Goal: Transaction & Acquisition: Purchase product/service

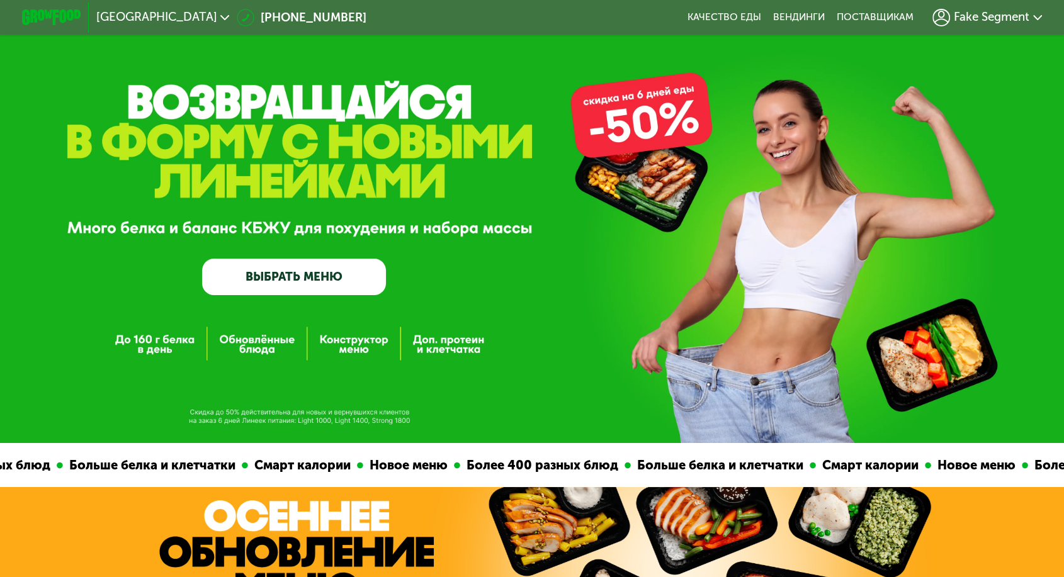
click at [181, 15] on span "[GEOGRAPHIC_DATA]" at bounding box center [156, 17] width 121 height 12
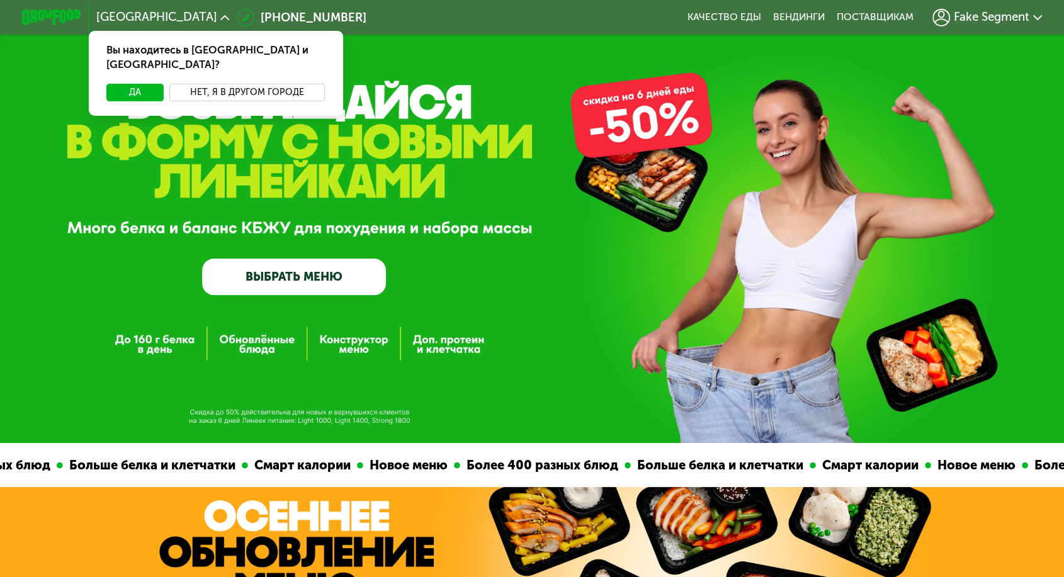
click at [308, 84] on button "Нет, я в другом городе" at bounding box center [247, 93] width 156 height 18
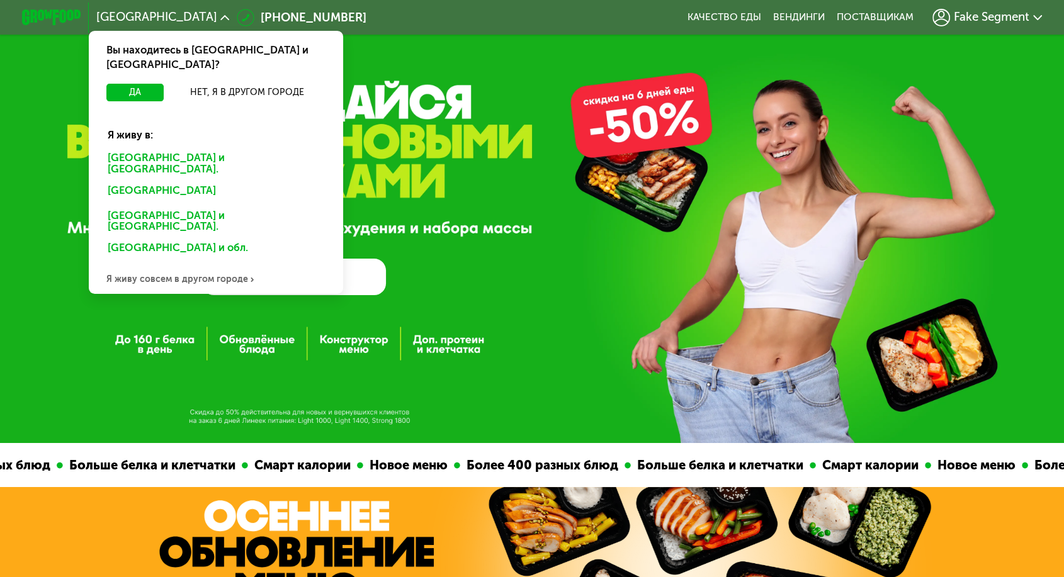
click at [212, 238] on div "[GEOGRAPHIC_DATA] и обл." at bounding box center [213, 250] width 230 height 24
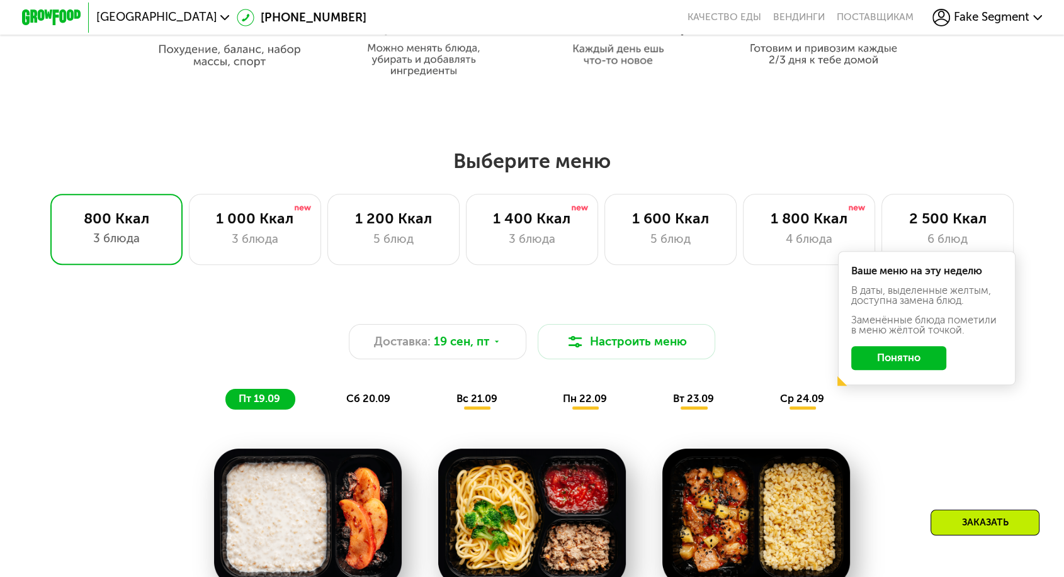
scroll to position [769, 0]
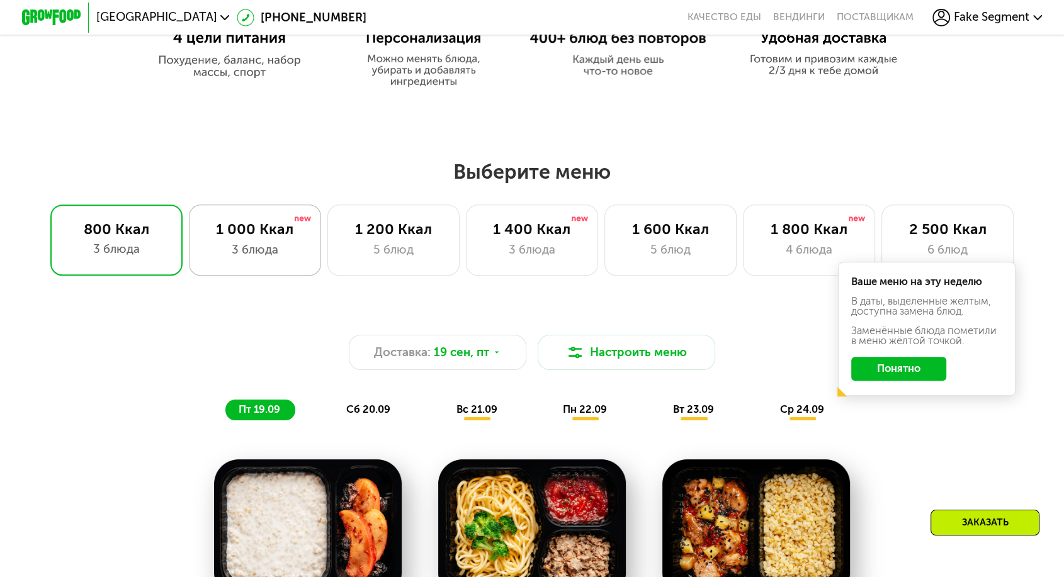
click at [236, 252] on div "1 000 Ккал 3 блюда" at bounding box center [255, 240] width 133 height 71
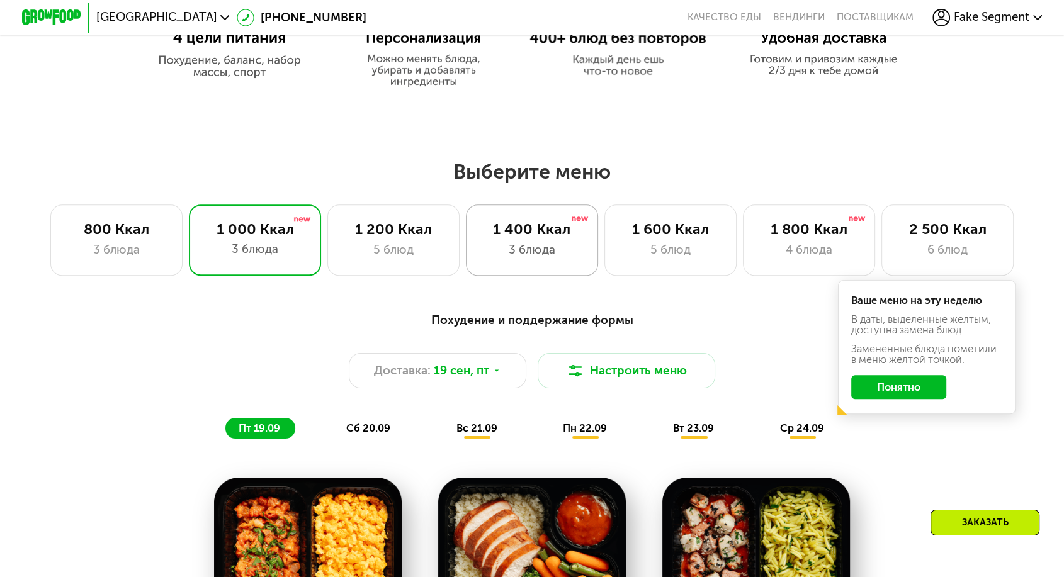
click at [542, 241] on div "3 блюда" at bounding box center [532, 250] width 102 height 18
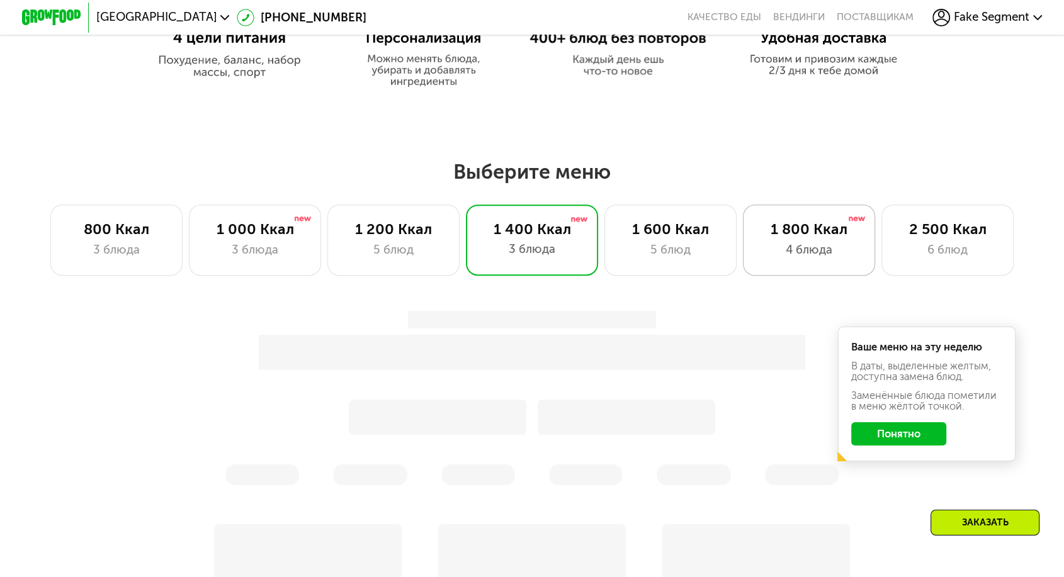
click at [811, 241] on div "4 блюда" at bounding box center [809, 250] width 102 height 18
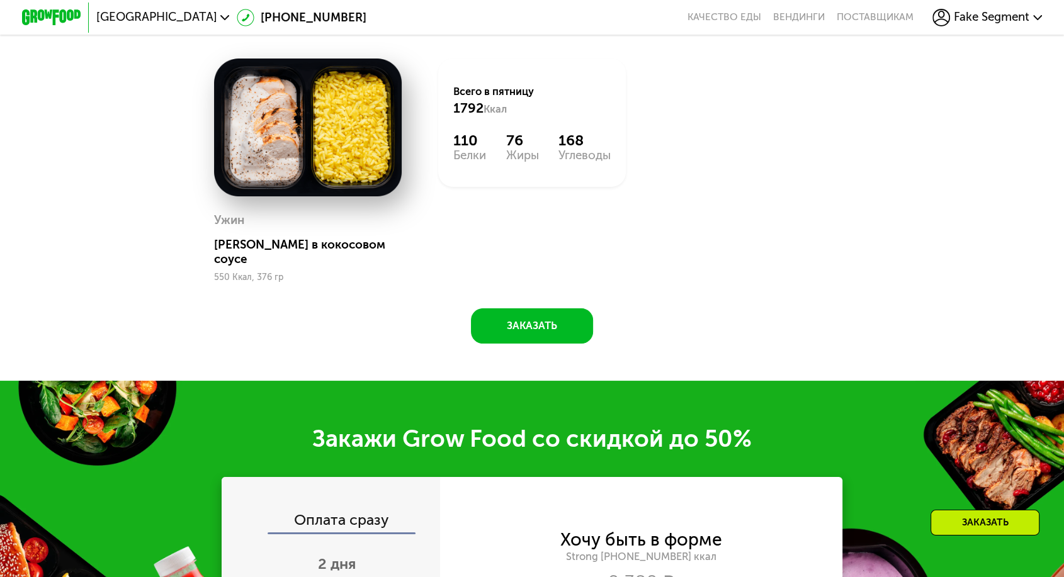
scroll to position [1608, 0]
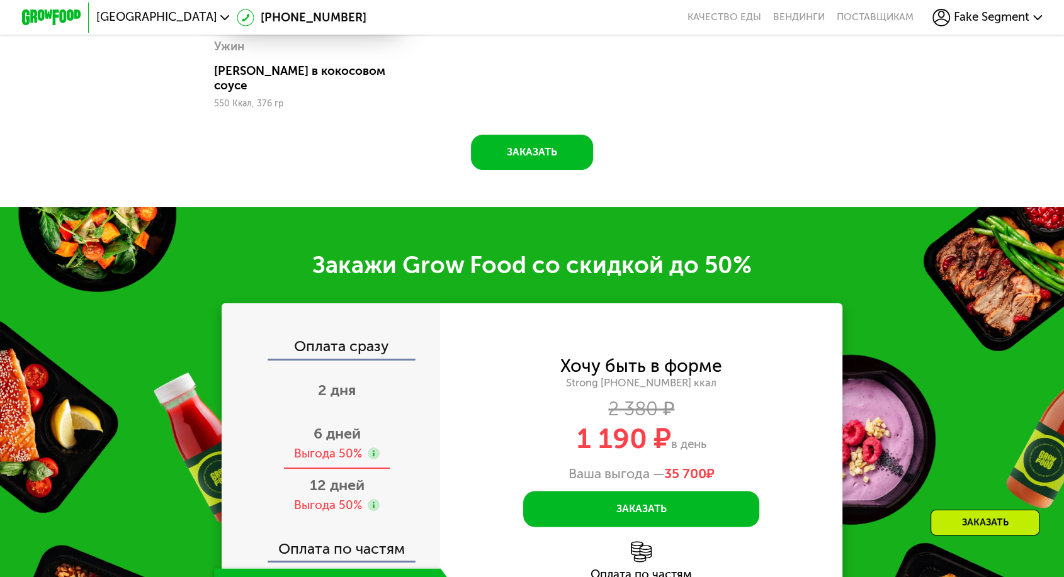
click at [361, 446] on div "Выгода 50%" at bounding box center [328, 454] width 68 height 16
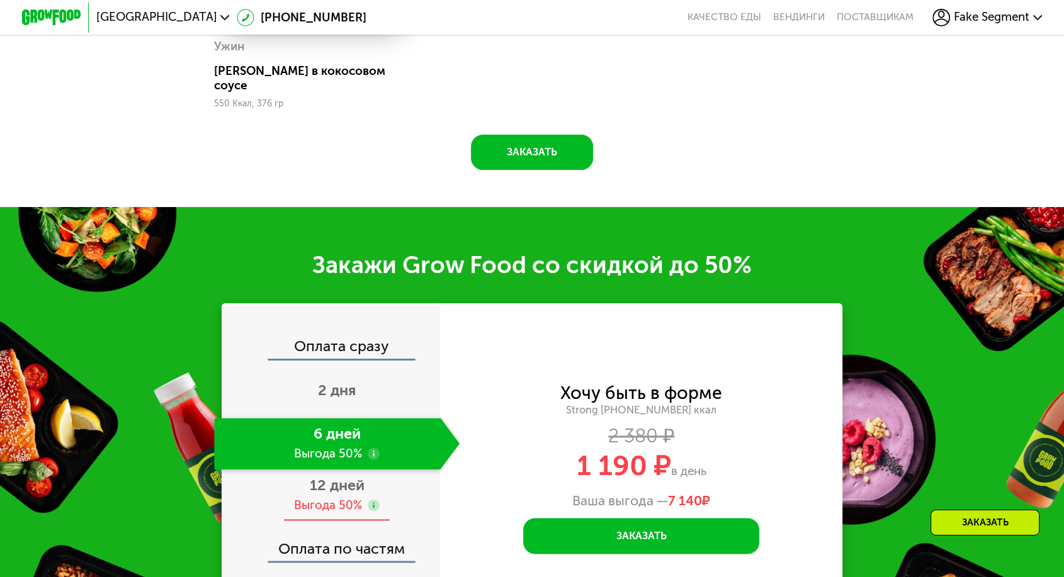
click at [362, 476] on span "12 дней" at bounding box center [337, 485] width 55 height 18
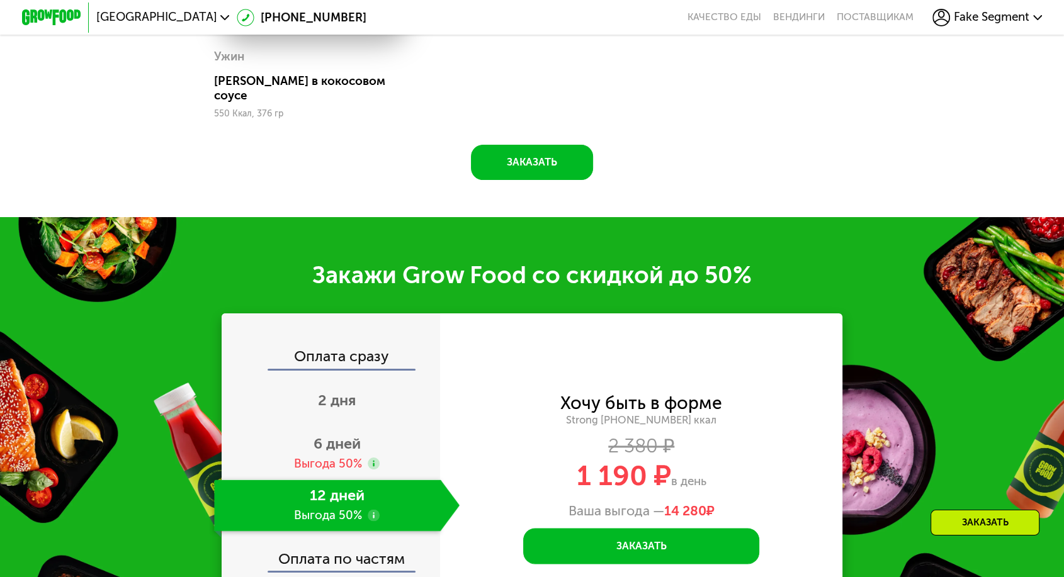
scroll to position [1289, 0]
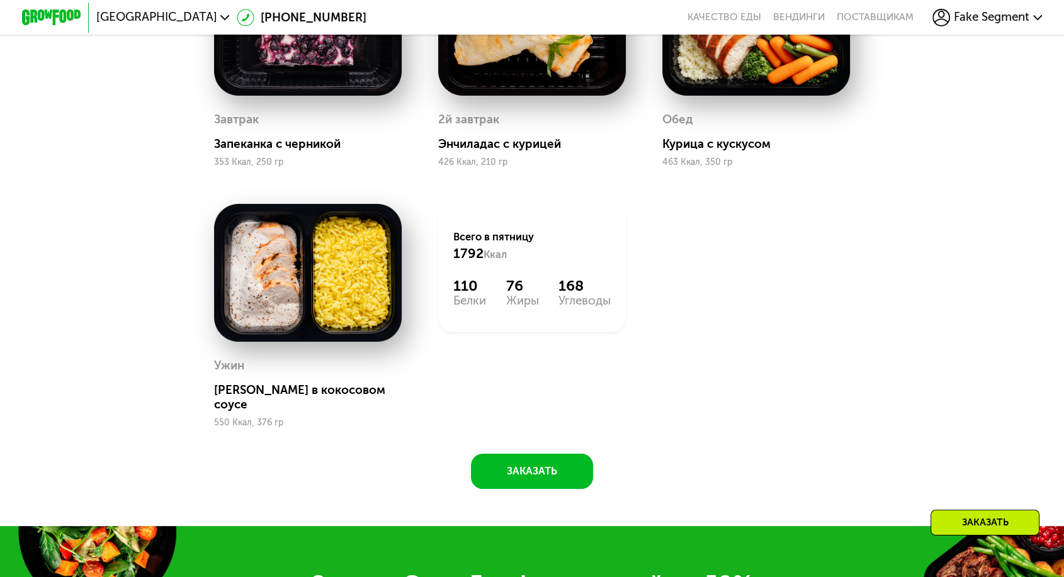
click at [217, 14] on span "[GEOGRAPHIC_DATA]" at bounding box center [156, 17] width 121 height 12
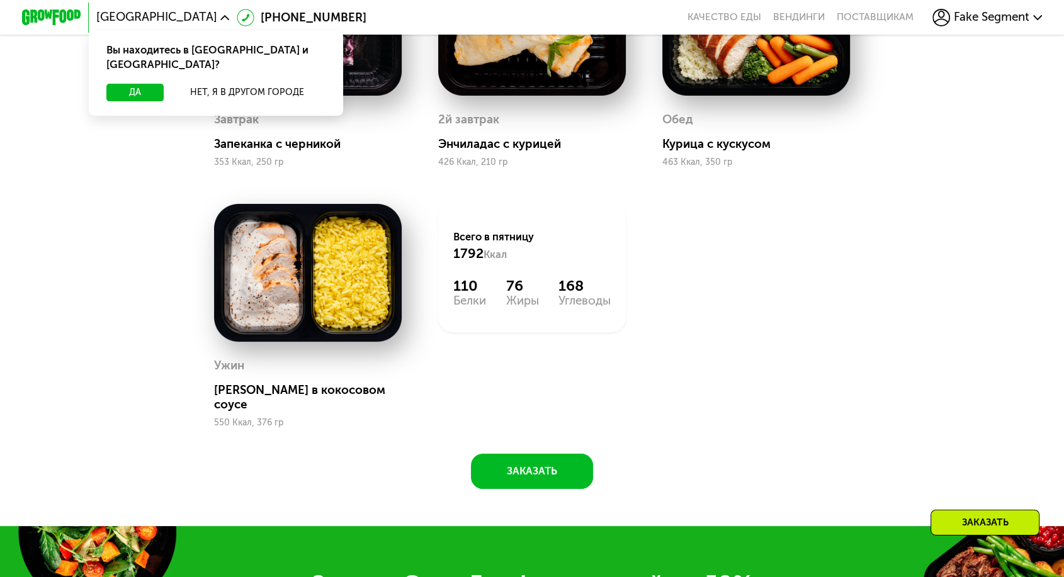
click at [287, 84] on div "Нет, я в другом городе" at bounding box center [247, 93] width 162 height 18
click at [286, 84] on button "Нет, я в другом городе" at bounding box center [247, 93] width 156 height 18
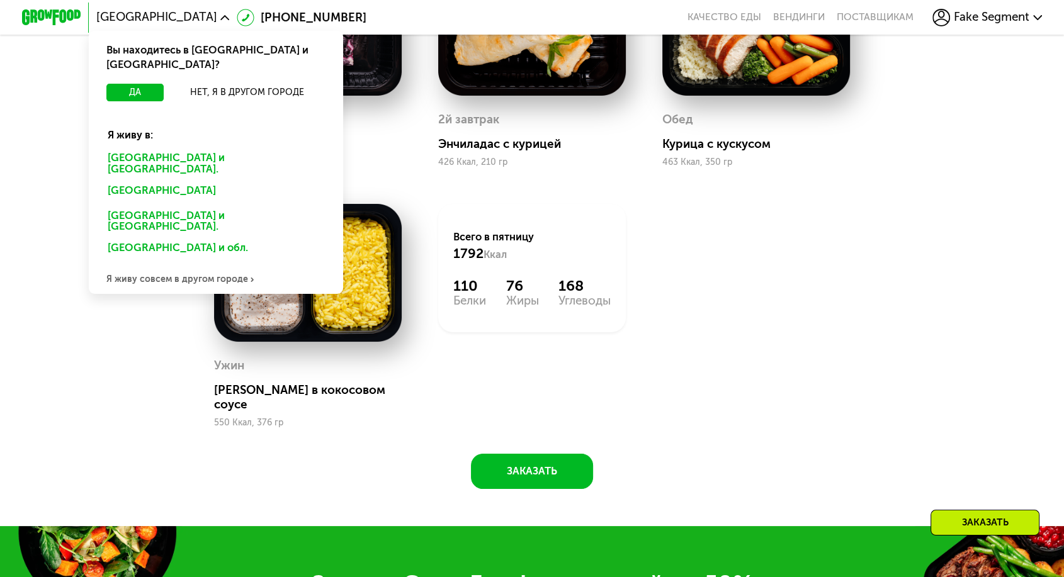
click at [217, 238] on div "[GEOGRAPHIC_DATA] и обл." at bounding box center [213, 250] width 230 height 24
